Goal: Navigation & Orientation: Find specific page/section

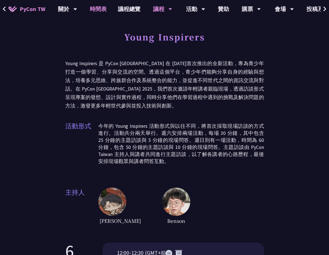
click at [105, 12] on link "時間表" at bounding box center [98, 9] width 28 height 18
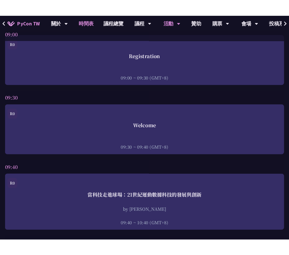
scroll to position [98, 0]
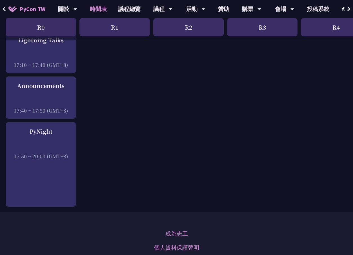
scroll to position [836, 0]
